Goal: Navigation & Orientation: Find specific page/section

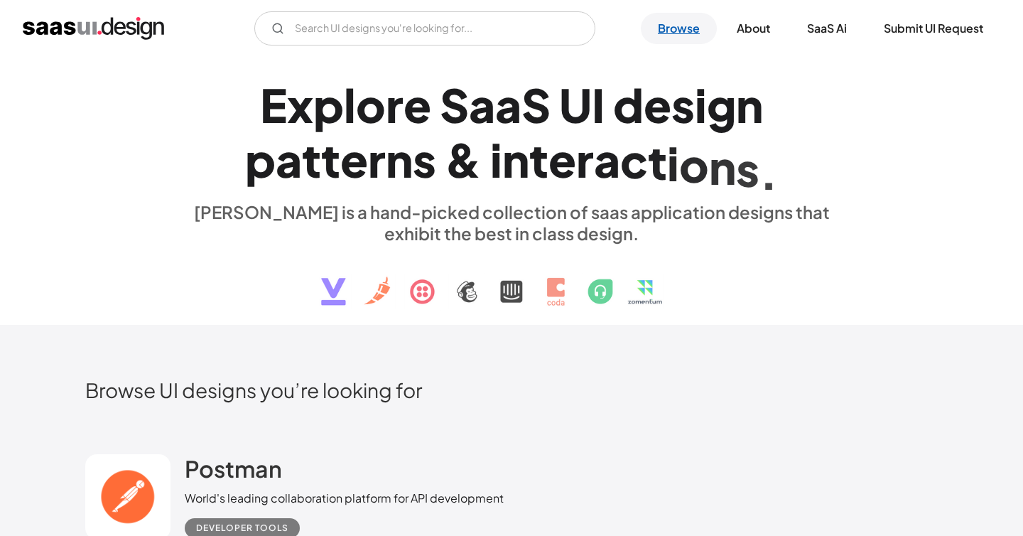
click at [677, 30] on link "Browse" at bounding box center [679, 28] width 76 height 31
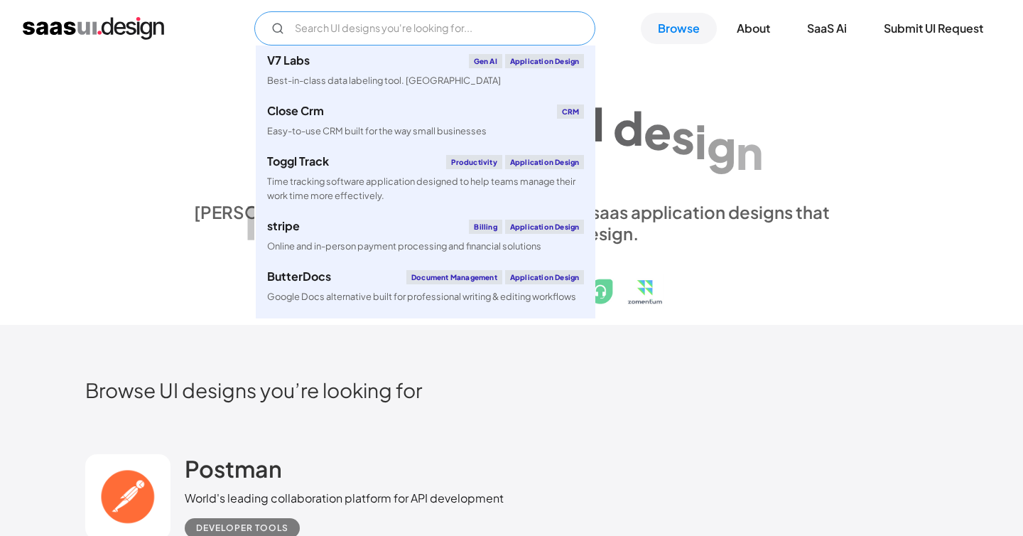
click at [470, 25] on input "Email Form" at bounding box center [424, 28] width 341 height 34
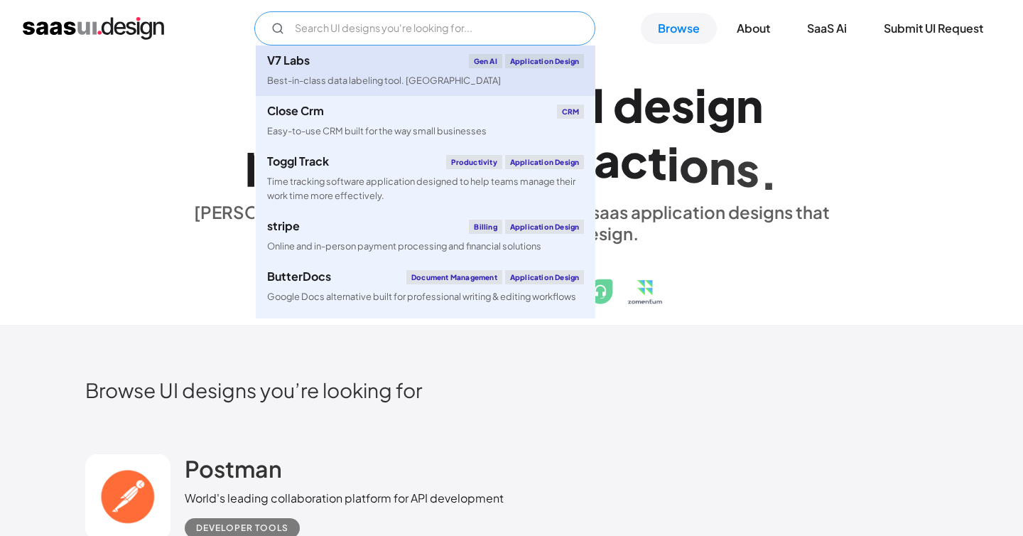
click at [392, 86] on div "Best-in-class data labeling tool. [GEOGRAPHIC_DATA]" at bounding box center [384, 81] width 234 height 14
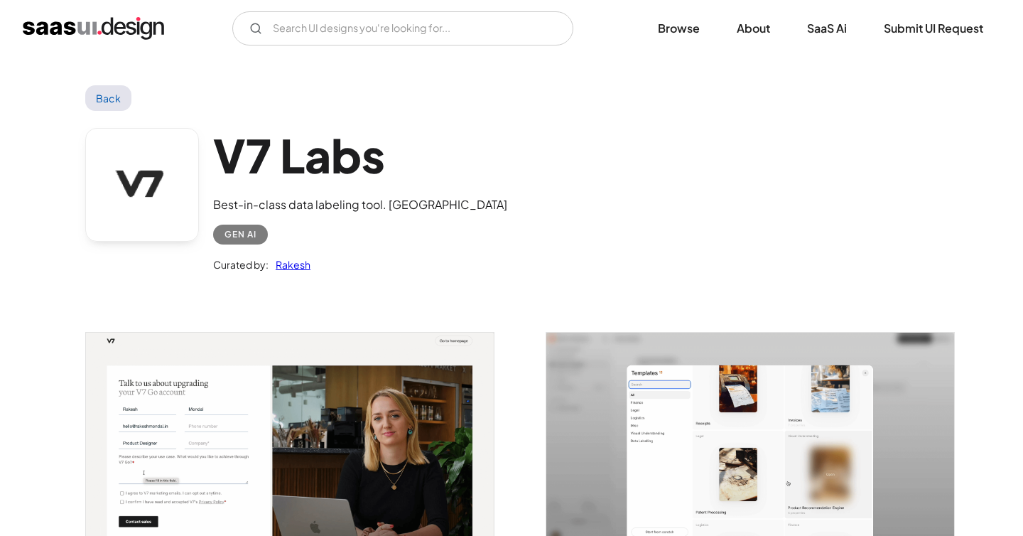
click at [124, 31] on img "home" at bounding box center [93, 28] width 141 height 23
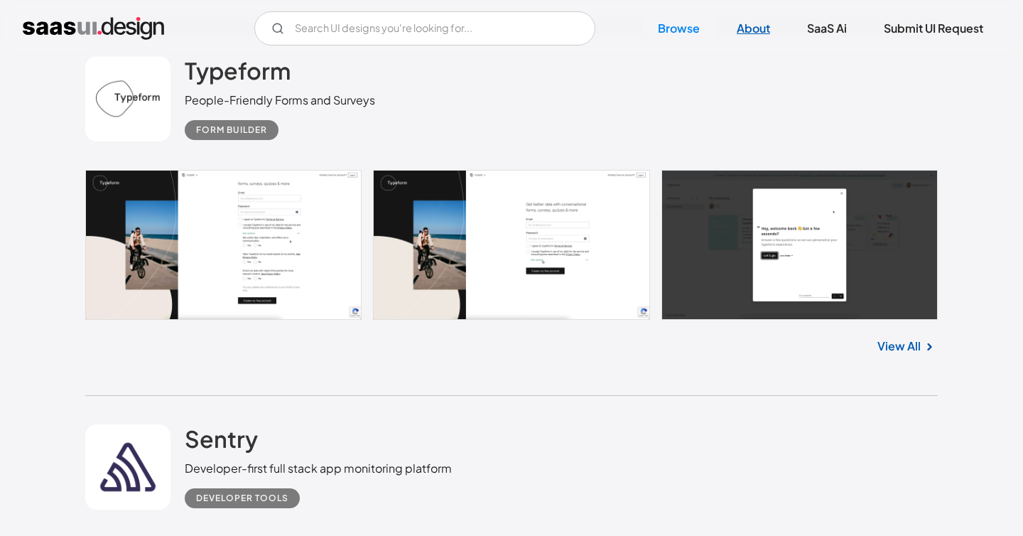
scroll to position [1532, 0]
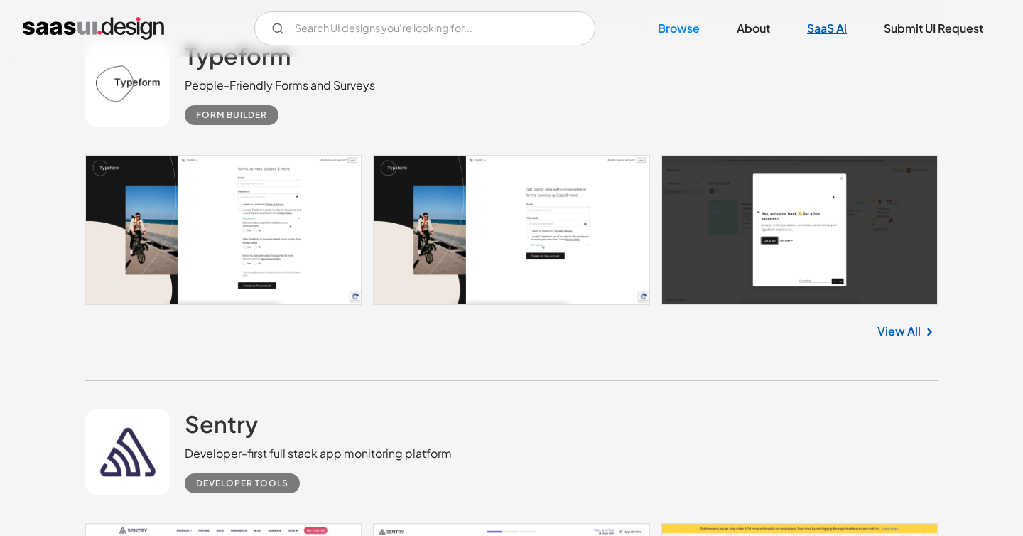
click at [823, 28] on link "SaaS Ai" at bounding box center [827, 28] width 74 height 31
